Goal: Transaction & Acquisition: Purchase product/service

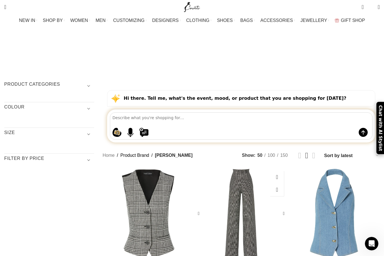
click at [243, 188] on div "Check Stripe Signature Pant" at bounding box center [252, 213] width 23 height 91
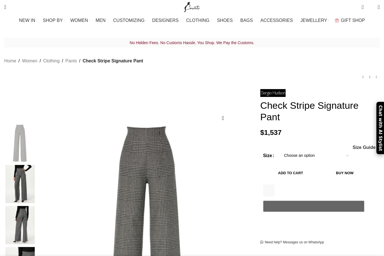
click at [338, 150] on select "Choose an option 4UK 6UK 8 [GEOGRAPHIC_DATA] 10 UK 12 [GEOGRAPHIC_DATA] 14 [GEO…" at bounding box center [316, 156] width 73 height 12
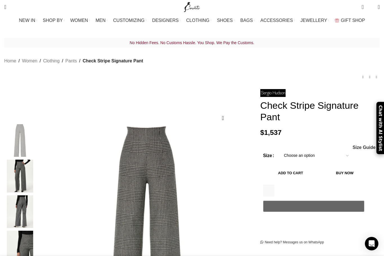
select select "20-[GEOGRAPHIC_DATA]"
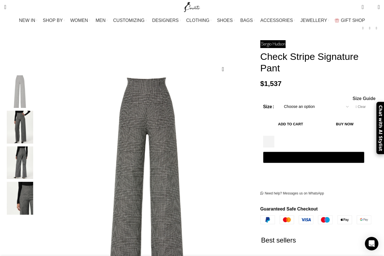
scroll to position [49, 0]
click at [37, 193] on img "4 / 4" at bounding box center [20, 198] width 34 height 33
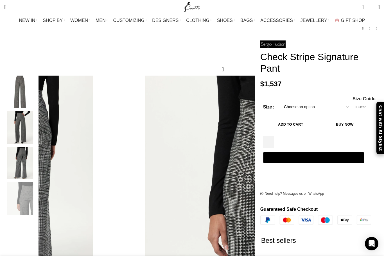
scroll to position [0, 118]
click at [352, 97] on span "Size Guide" at bounding box center [363, 99] width 23 height 4
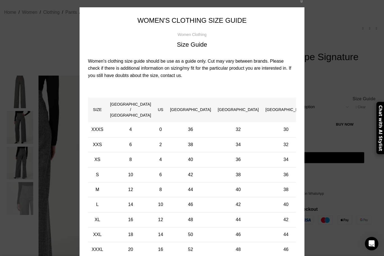
scroll to position [0, 0]
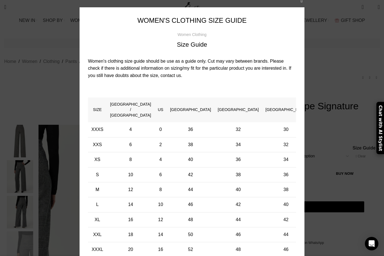
click at [328, 179] on div "× Women's clothing size guide Women Clothing Size Guide Women's clothing size g…" at bounding box center [191, 136] width 375 height 287
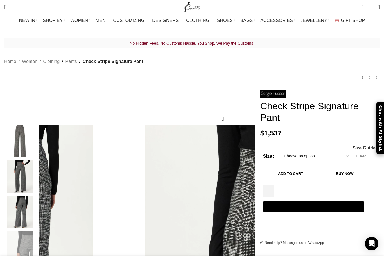
scroll to position [0, 532]
